Goal: Task Accomplishment & Management: Manage account settings

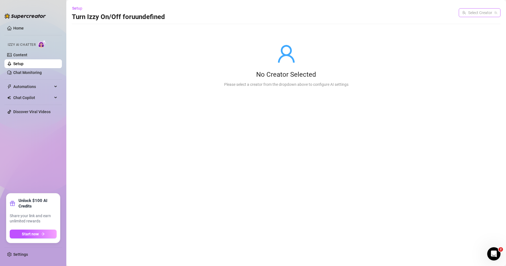
click at [469, 17] on input "search" at bounding box center [477, 13] width 30 height 8
click at [69, 69] on main "Setup Turn Izzy On/Off for uundefined Select Creator No Creator Selected Please…" at bounding box center [286, 133] width 440 height 266
click at [26, 56] on link "Content" at bounding box center [20, 55] width 14 height 4
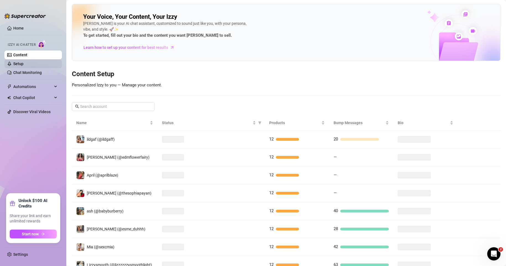
click at [23, 65] on link "Setup" at bounding box center [18, 64] width 10 height 4
